Goal: Information Seeking & Learning: Learn about a topic

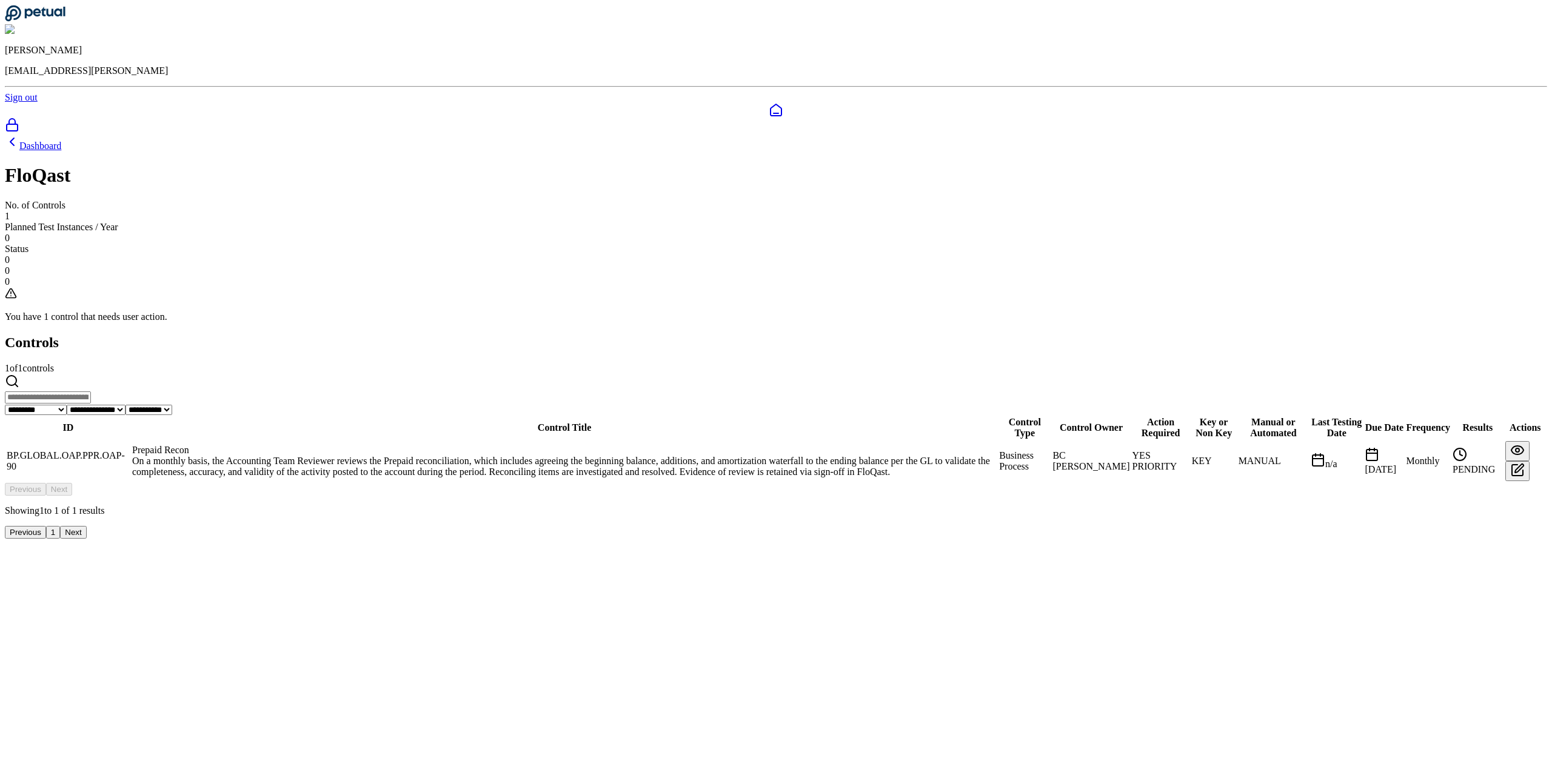
click at [639, 441] on td "Prepaid Recon On a monthly basis, the Accounting Team Reviewer reviews the Prep…" at bounding box center [563, 461] width 865 height 41
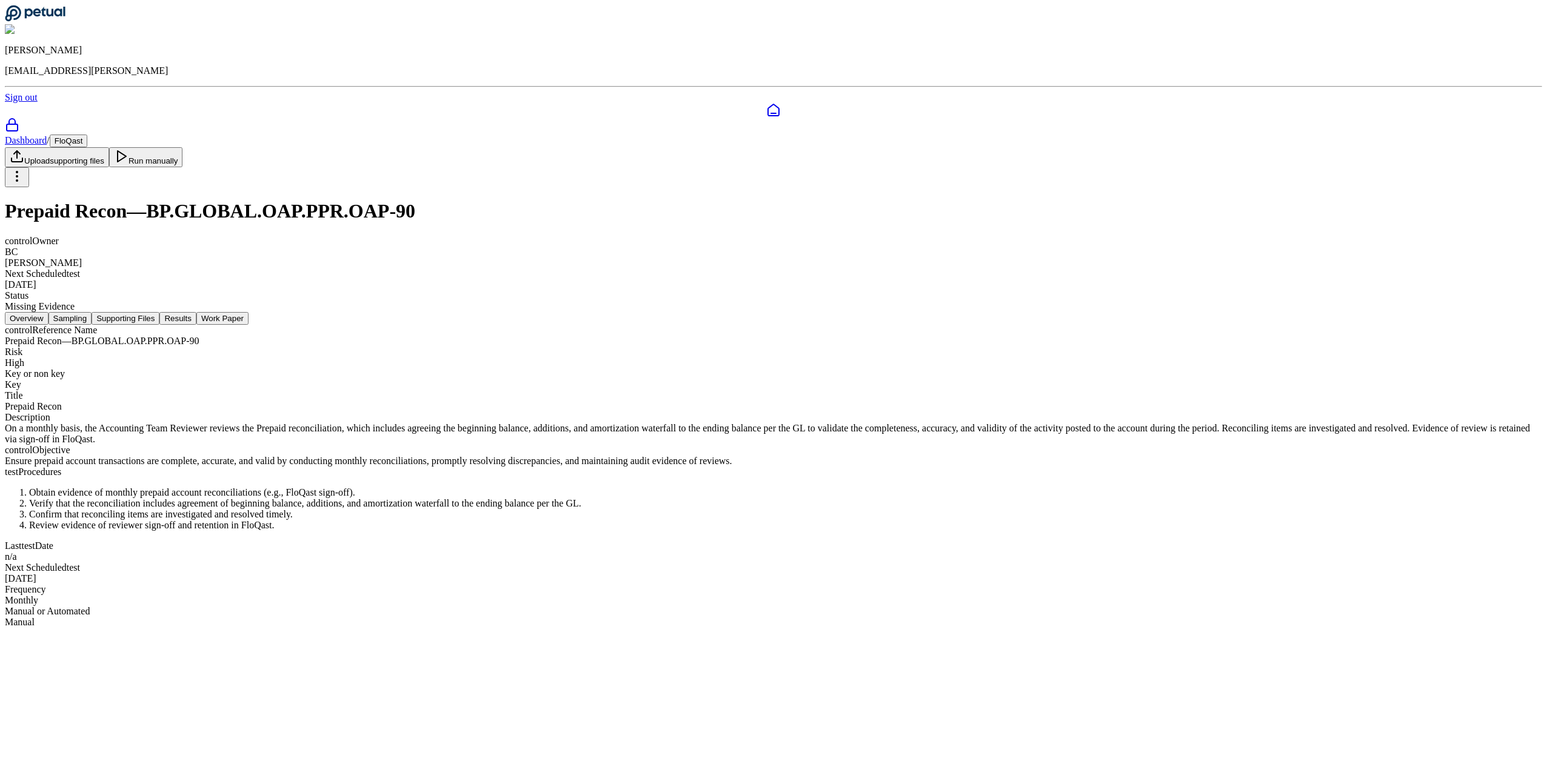
click at [159, 312] on button "Supporting Files" at bounding box center [125, 318] width 68 height 13
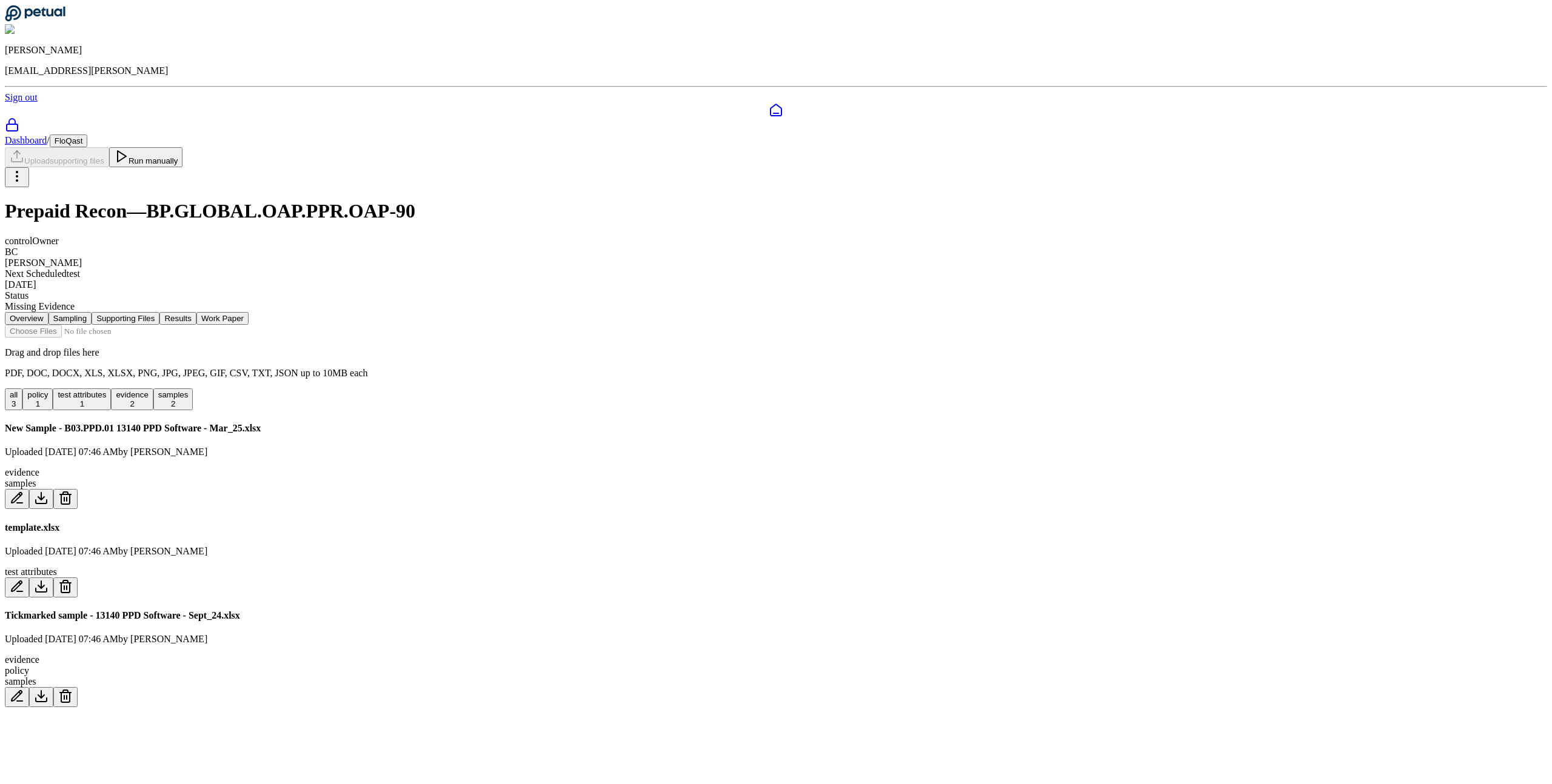
click at [49, 312] on button "Overview" at bounding box center [27, 318] width 44 height 13
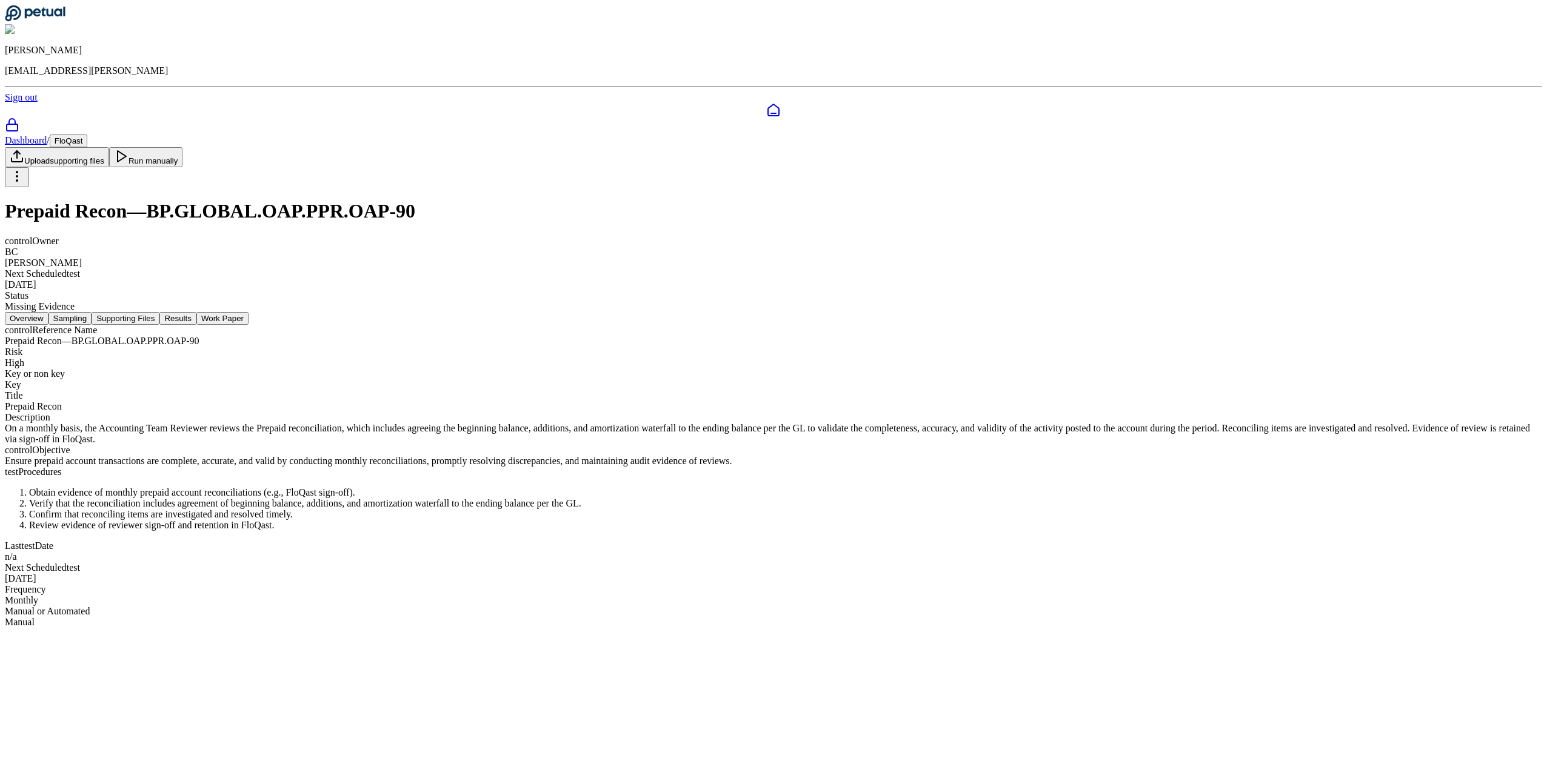
scroll to position [56, 0]
click at [196, 312] on button "Results" at bounding box center [177, 318] width 37 height 13
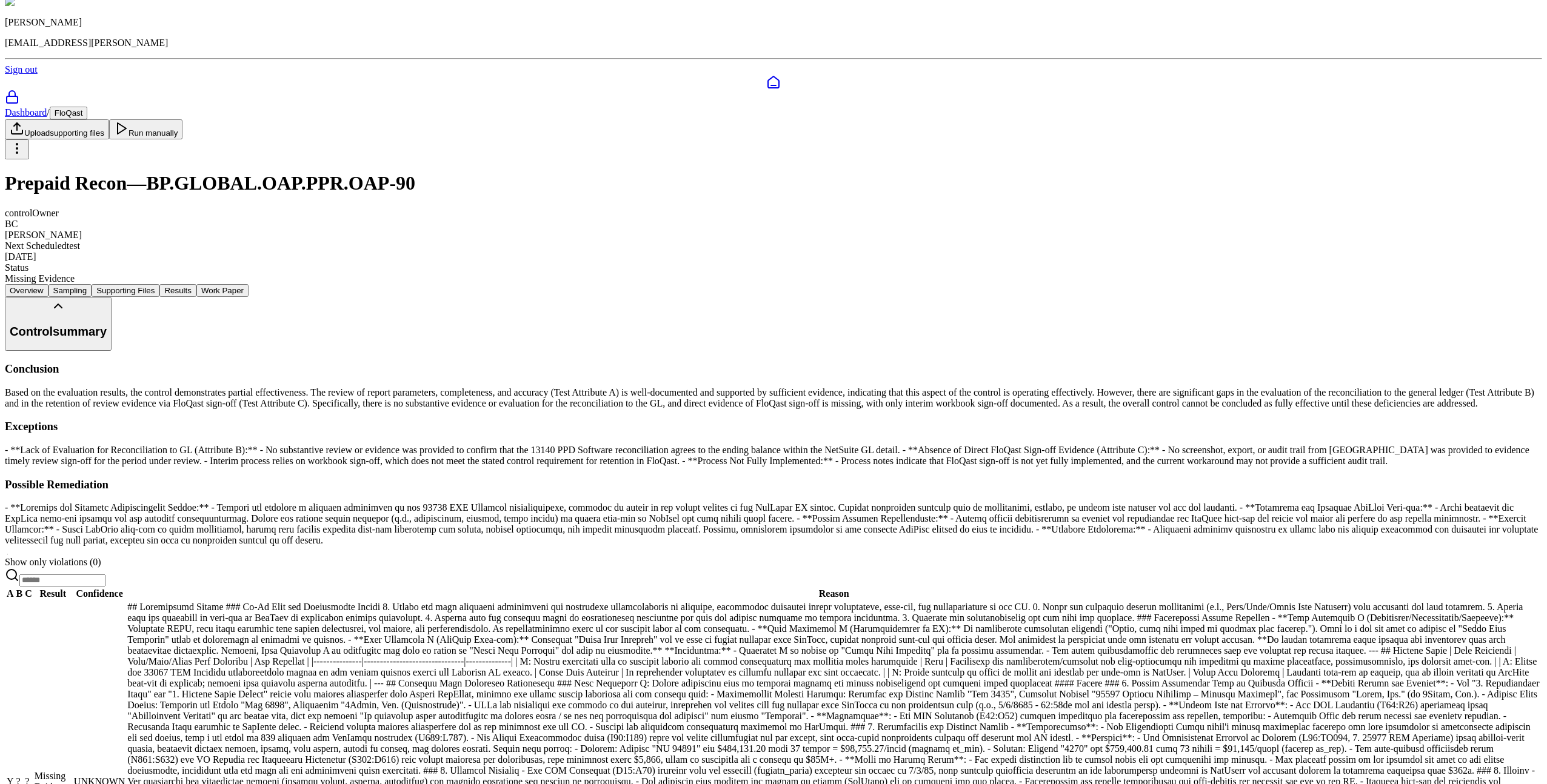
scroll to position [27, 0]
click at [159, 286] on button "Supporting Files" at bounding box center [125, 292] width 68 height 13
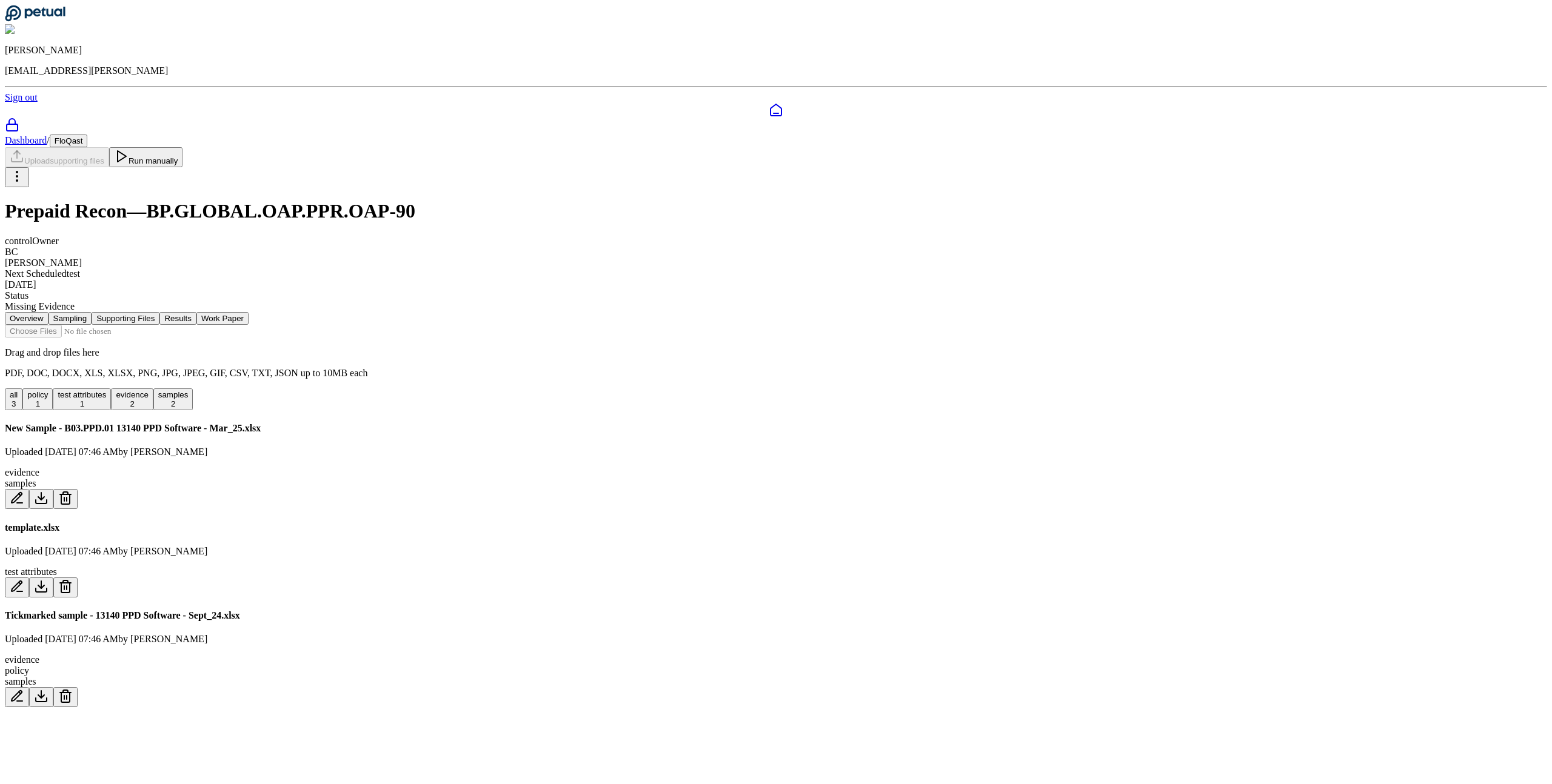
click at [111, 388] on button "test attributes 1" at bounding box center [82, 399] width 58 height 22
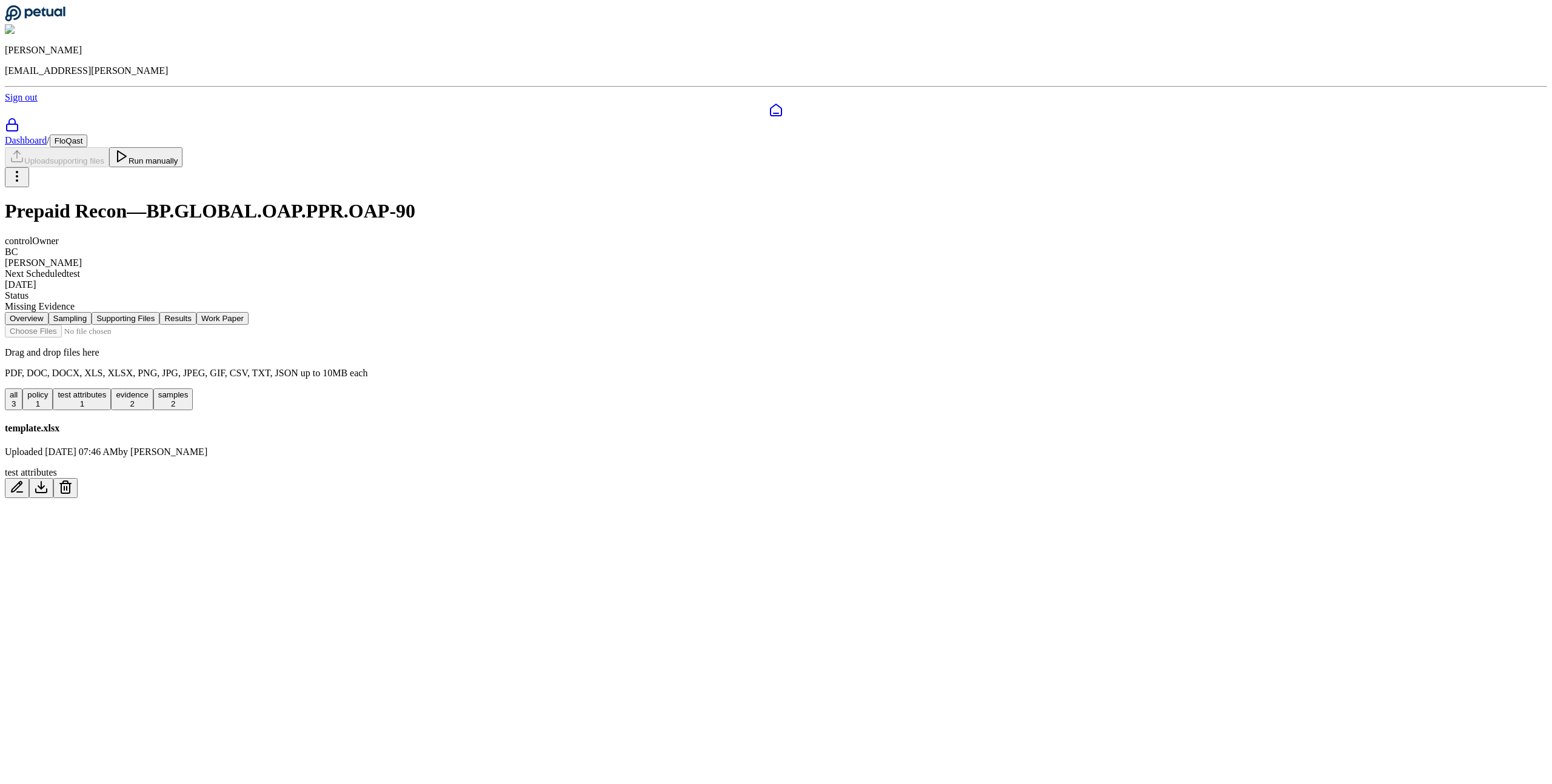
click at [107, 399] on div "1" at bounding box center [82, 403] width 49 height 9
click at [23, 388] on button "all 3" at bounding box center [14, 399] width 18 height 22
